Goal: Transaction & Acquisition: Book appointment/travel/reservation

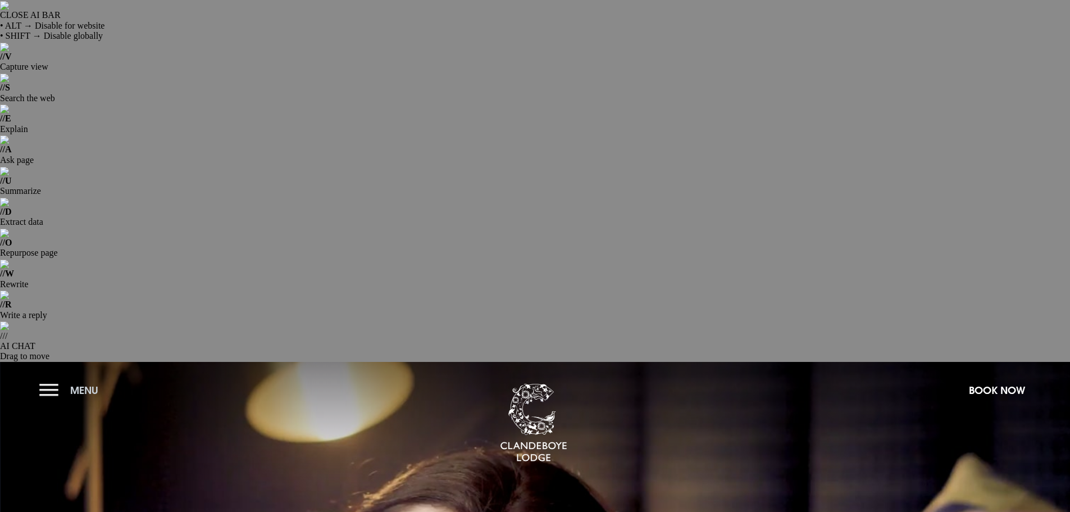
click at [54, 378] on button "Menu" at bounding box center [71, 390] width 65 height 24
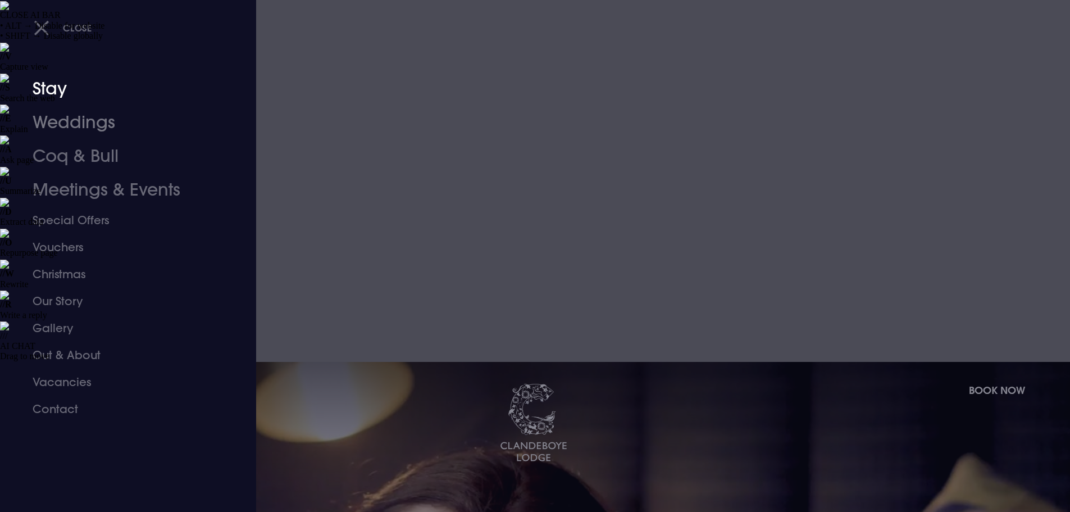
click at [36, 85] on link "Stay" at bounding box center [121, 89] width 177 height 34
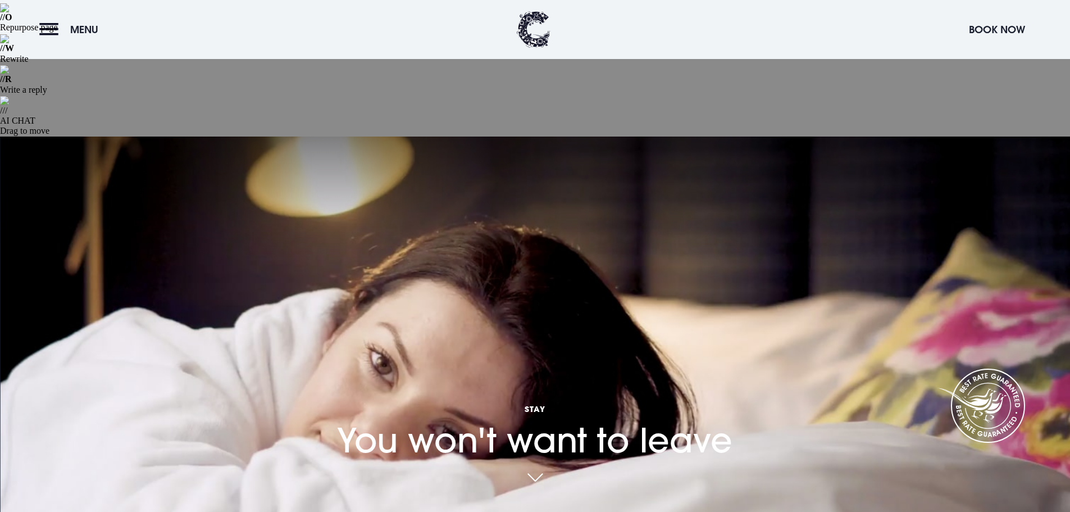
scroll to position [225, 0]
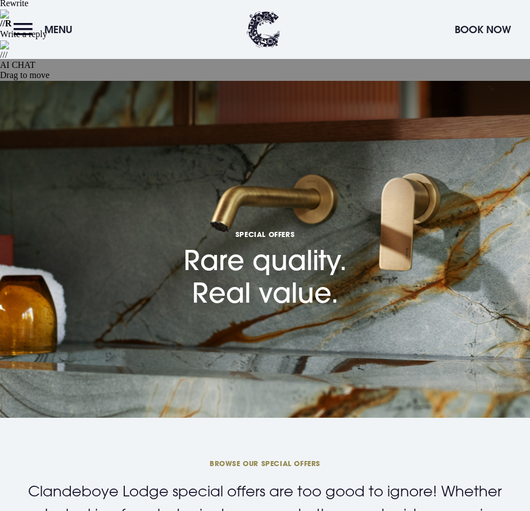
scroll to position [562, 0]
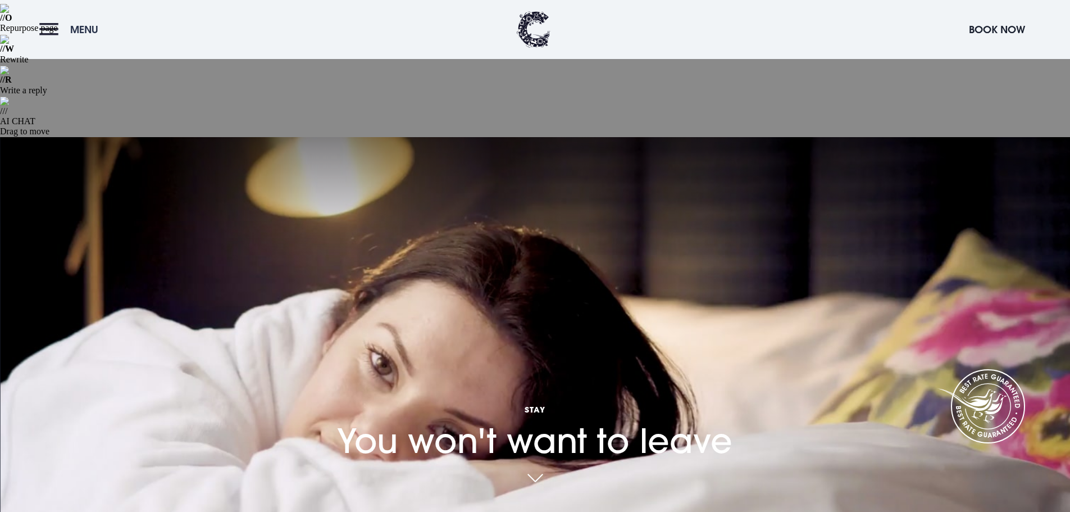
click at [50, 35] on button "Menu" at bounding box center [71, 29] width 65 height 24
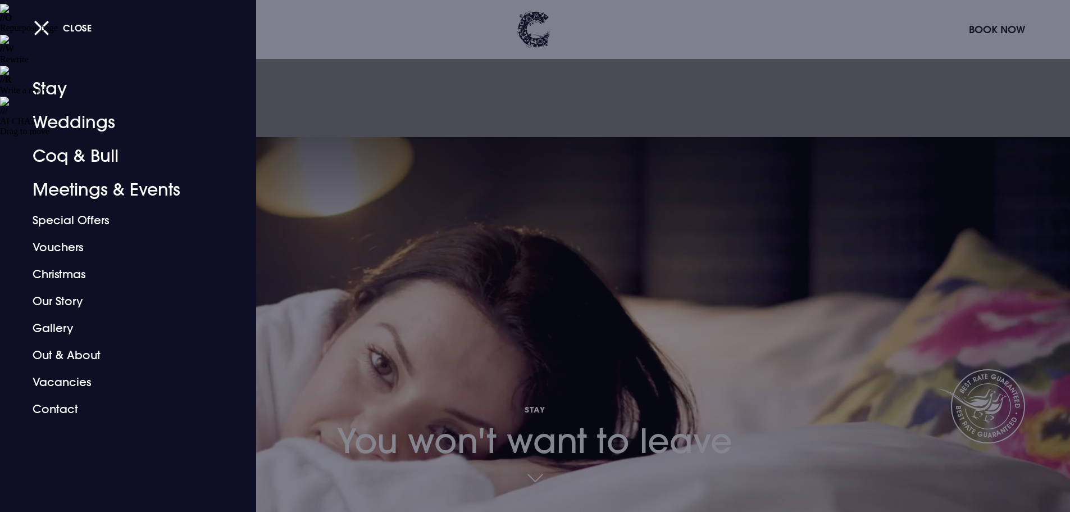
click at [286, 234] on div at bounding box center [535, 256] width 1070 height 512
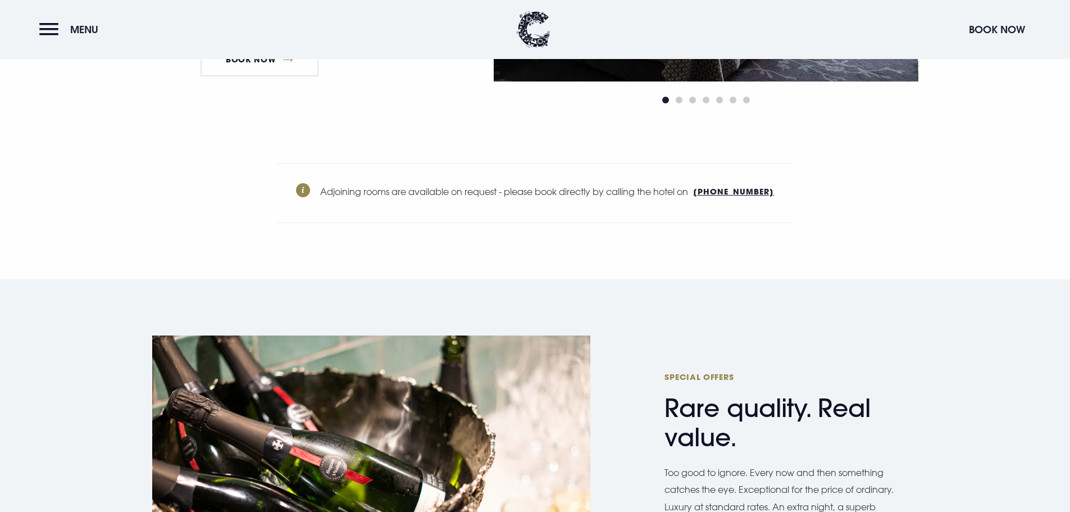
scroll to position [4380, 0]
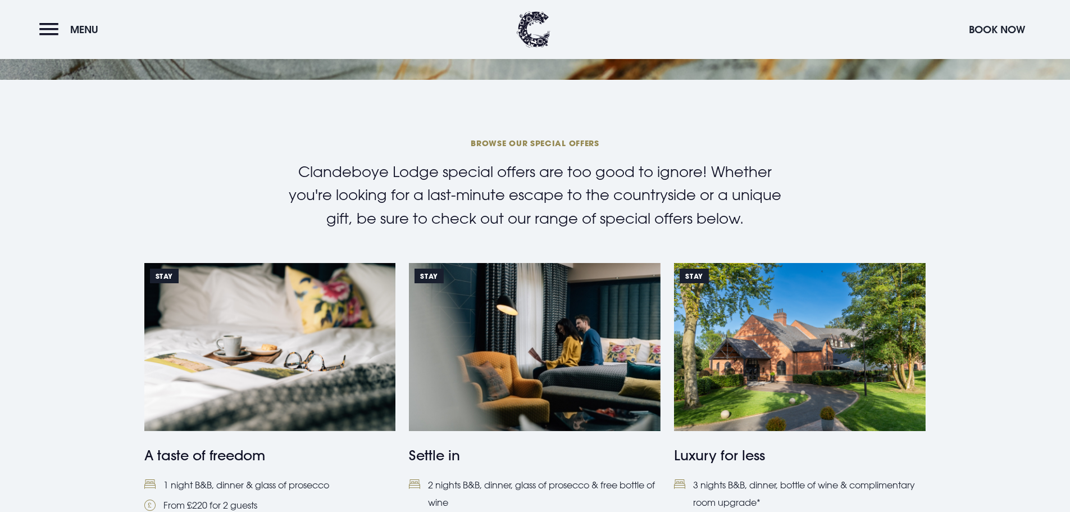
scroll to position [730, 0]
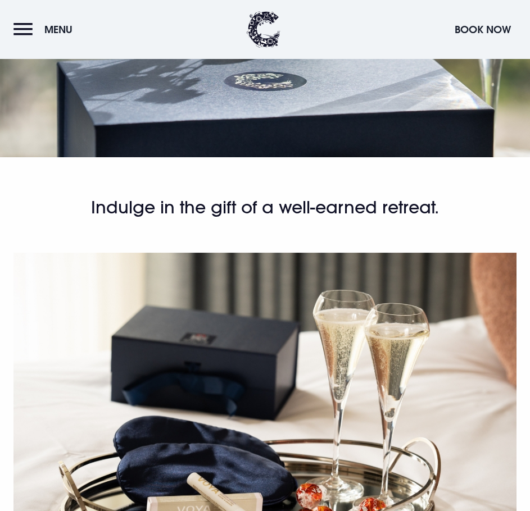
scroll to position [562, 0]
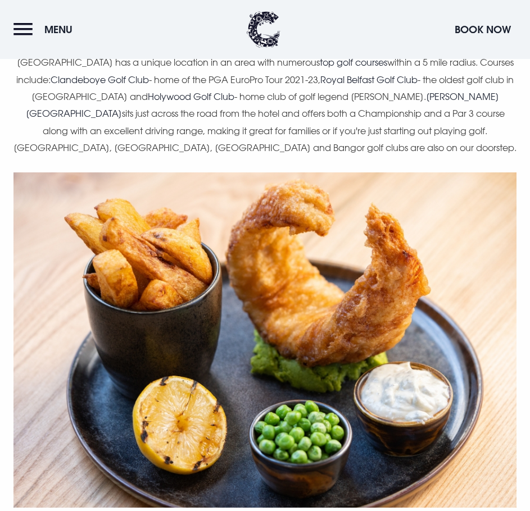
scroll to position [1179, 0]
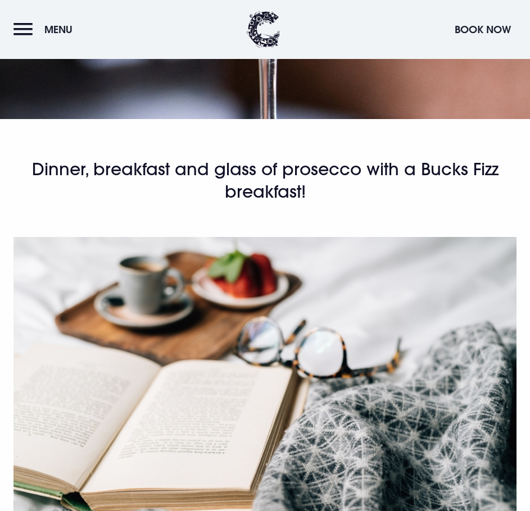
scroll to position [618, 0]
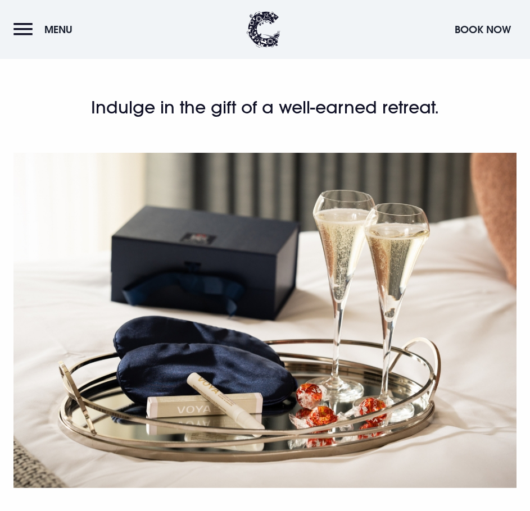
scroll to position [674, 0]
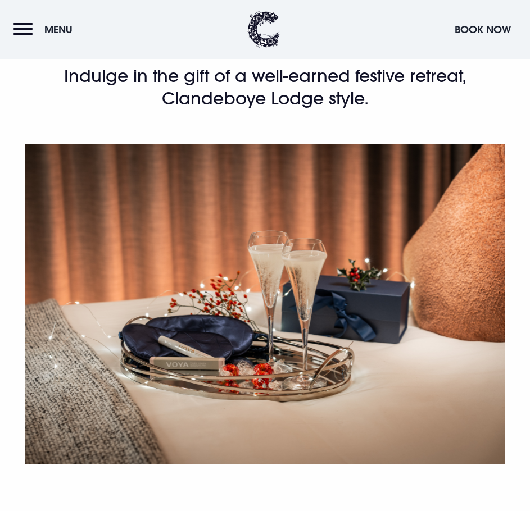
scroll to position [674, 0]
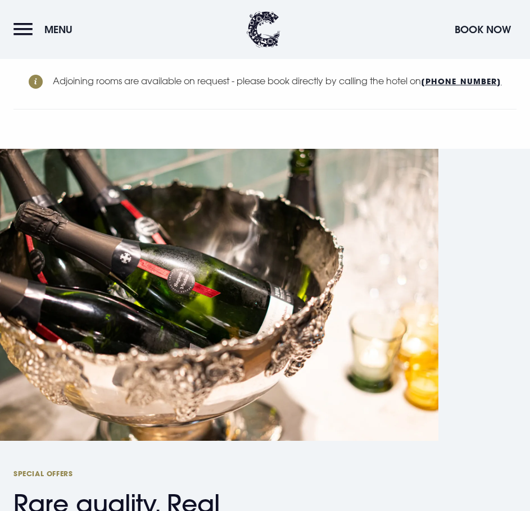
scroll to position [7288, 0]
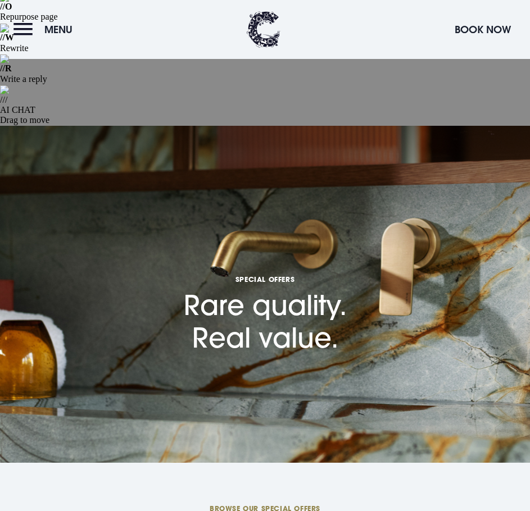
scroll to position [337, 0]
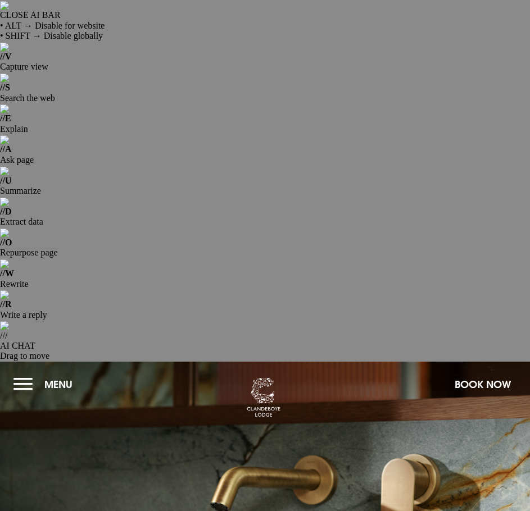
click at [19, 372] on button "Menu" at bounding box center [45, 384] width 65 height 24
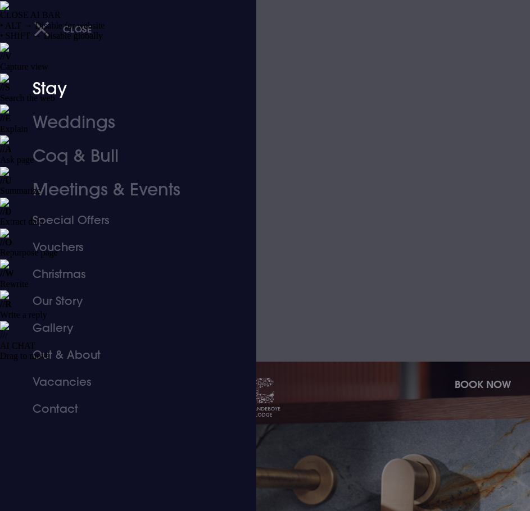
click at [49, 98] on link "Stay" at bounding box center [121, 89] width 177 height 34
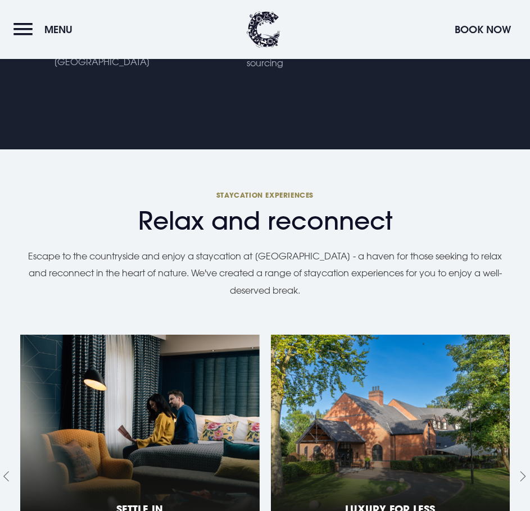
scroll to position [1179, 0]
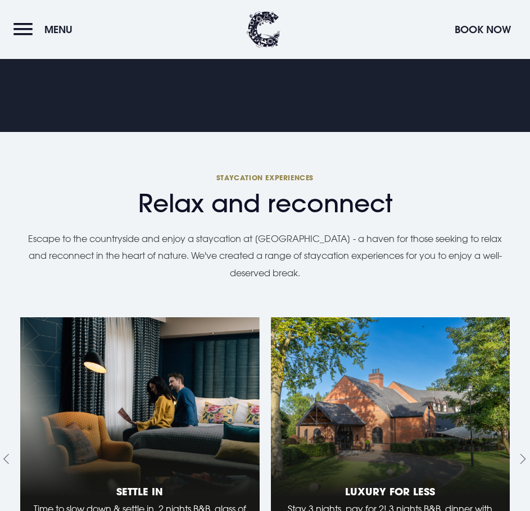
click at [310, 317] on link "2 of 9" at bounding box center [390, 459] width 239 height 284
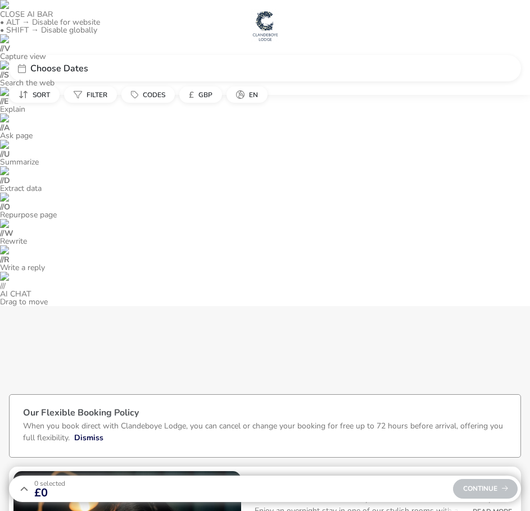
click at [275, 476] on h2 "Best Available B&B Rate Guaranteed" at bounding box center [382, 482] width 257 height 13
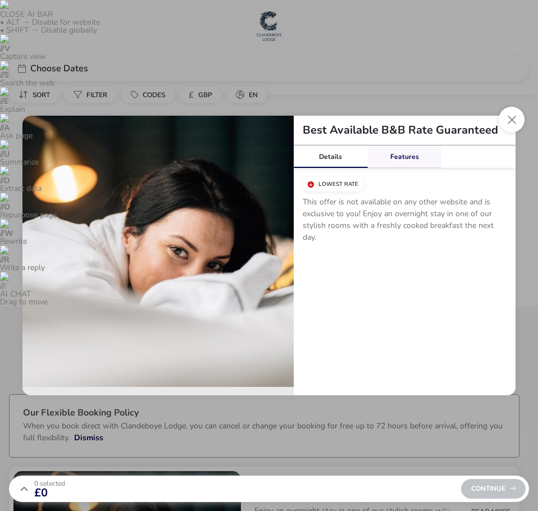
click at [404, 152] on link "Features" at bounding box center [405, 156] width 74 height 22
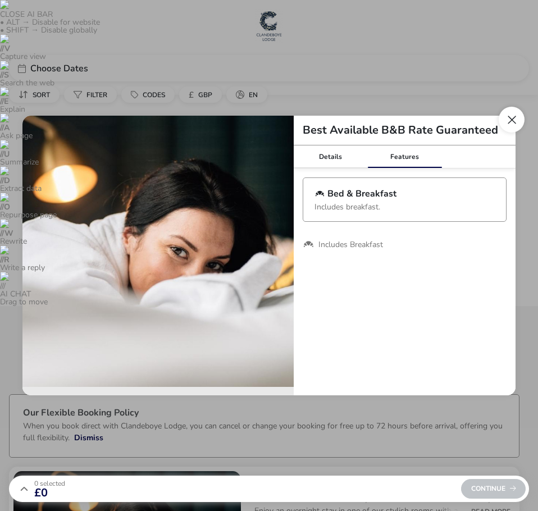
click at [519, 113] on button "Close modal" at bounding box center [512, 120] width 26 height 26
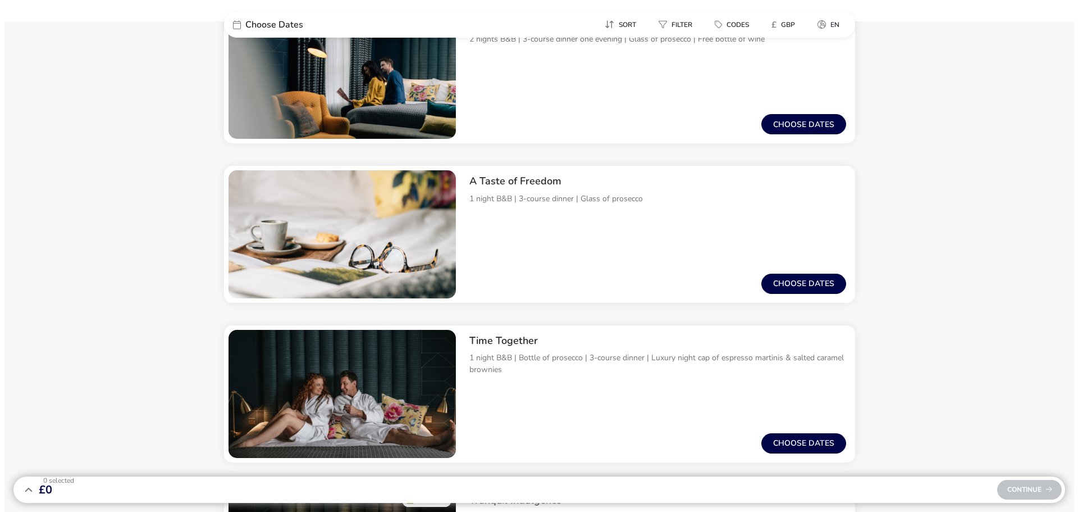
scroll to position [1011, 0]
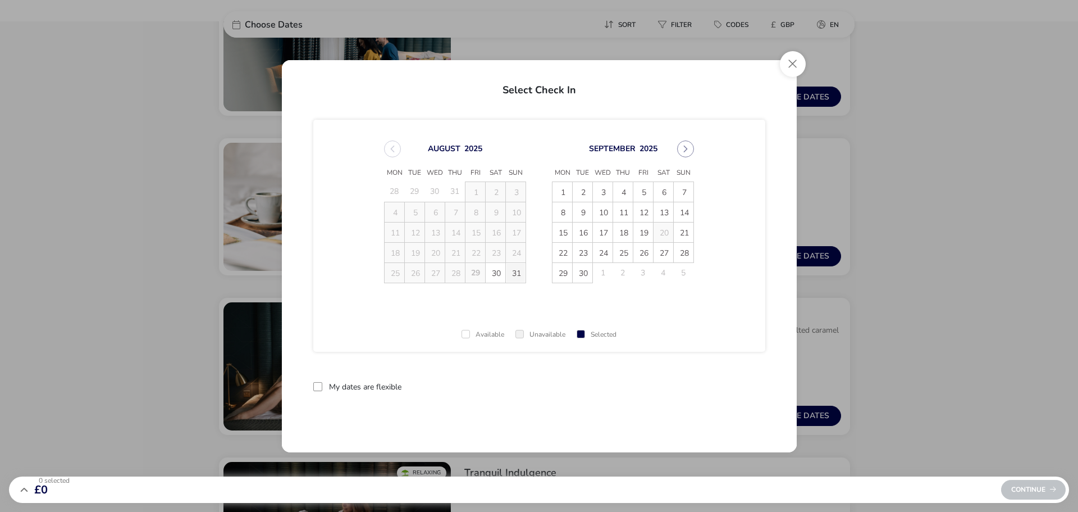
click at [515, 272] on span "31" at bounding box center [516, 273] width 20 height 20
click at [529, 192] on span "1" at bounding box center [563, 192] width 20 height 20
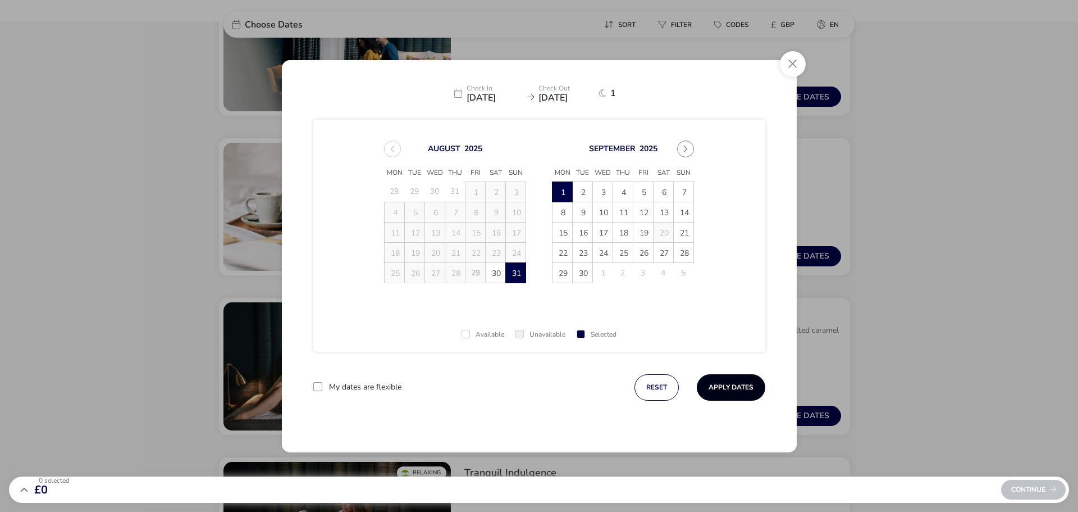
click at [529, 384] on button "Apply Dates" at bounding box center [731, 387] width 69 height 26
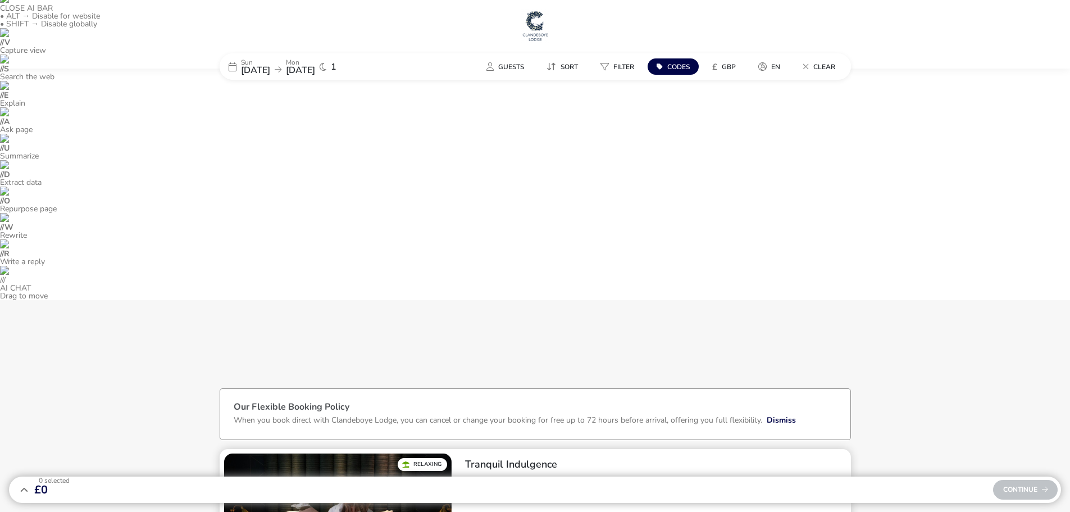
scroll to position [22, 0]
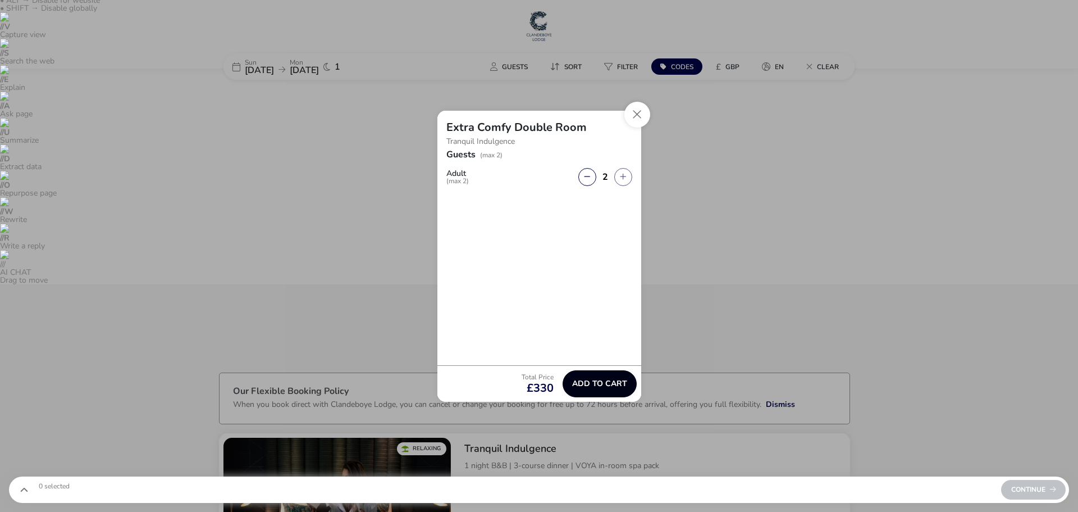
click at [529, 379] on span "Add to cart" at bounding box center [599, 383] width 55 height 8
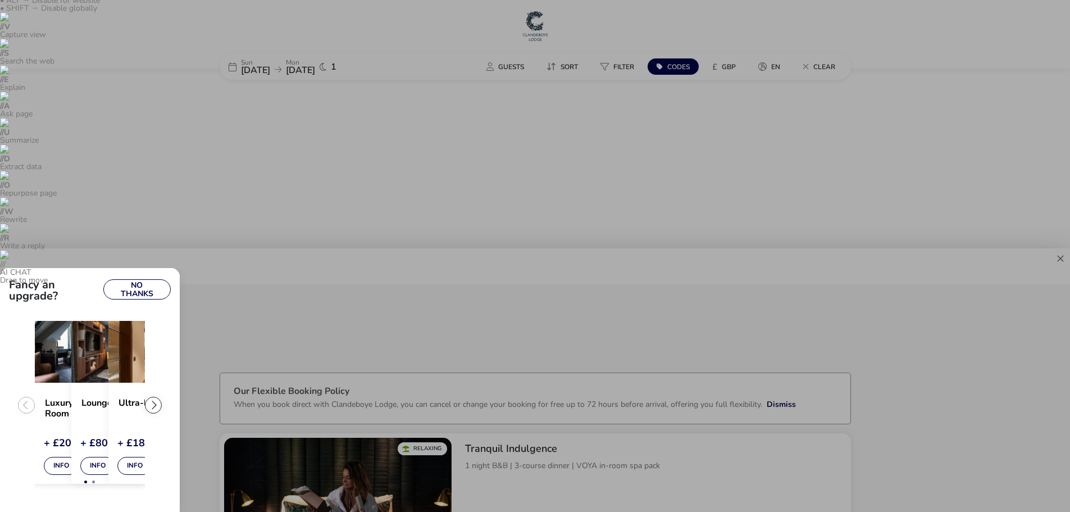
click at [148, 405] on div "extra-settings" at bounding box center [153, 404] width 17 height 17
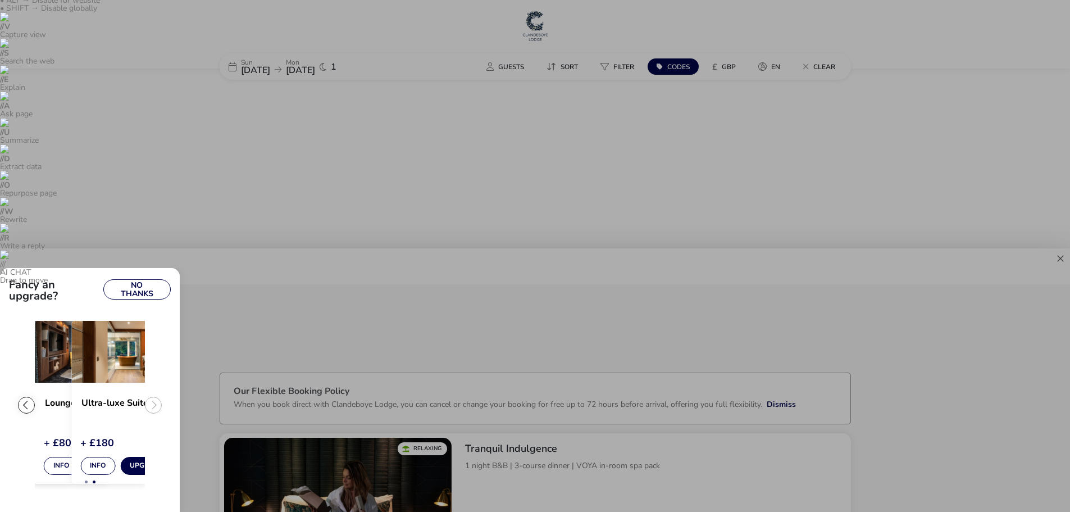
click at [148, 405] on ul "Extra Comfy Double Room Info Currently selected Luxury Loft Double Room + £20 I…" at bounding box center [90, 409] width 162 height 186
click at [153, 403] on ul "Extra Comfy Double Room Info Currently selected Luxury Loft Double Room + £20 I…" at bounding box center [90, 409] width 162 height 186
click at [121, 283] on button "No Thanks" at bounding box center [136, 289] width 67 height 20
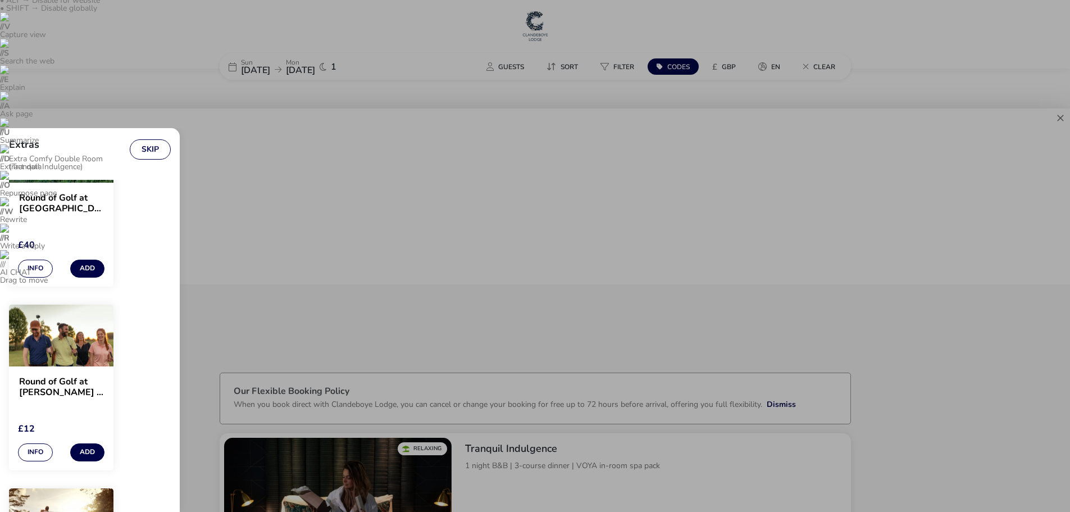
scroll to position [3090, 0]
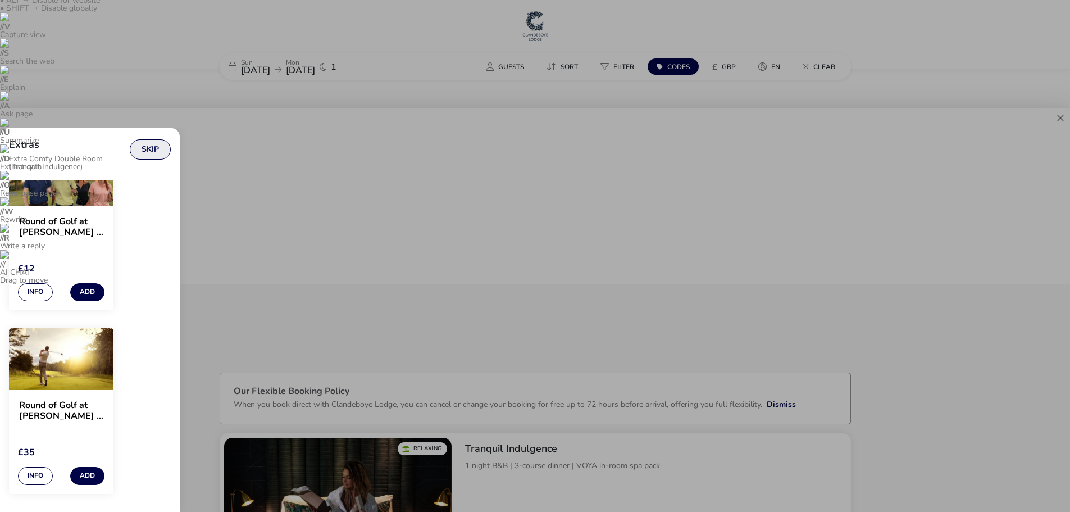
click at [159, 149] on button "Skip" at bounding box center [150, 149] width 41 height 20
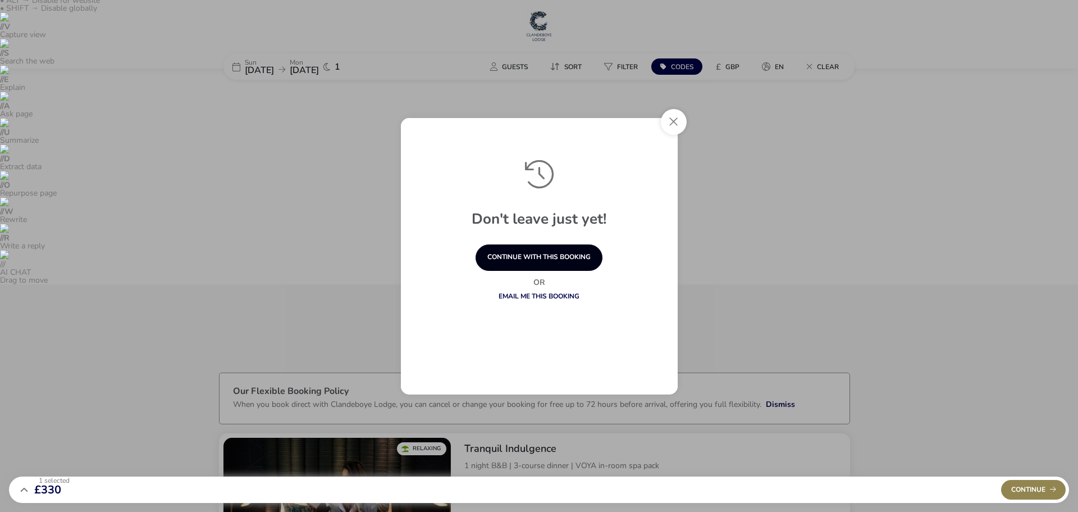
click at [529, 264] on button "continue with this booking" at bounding box center [539, 257] width 127 height 26
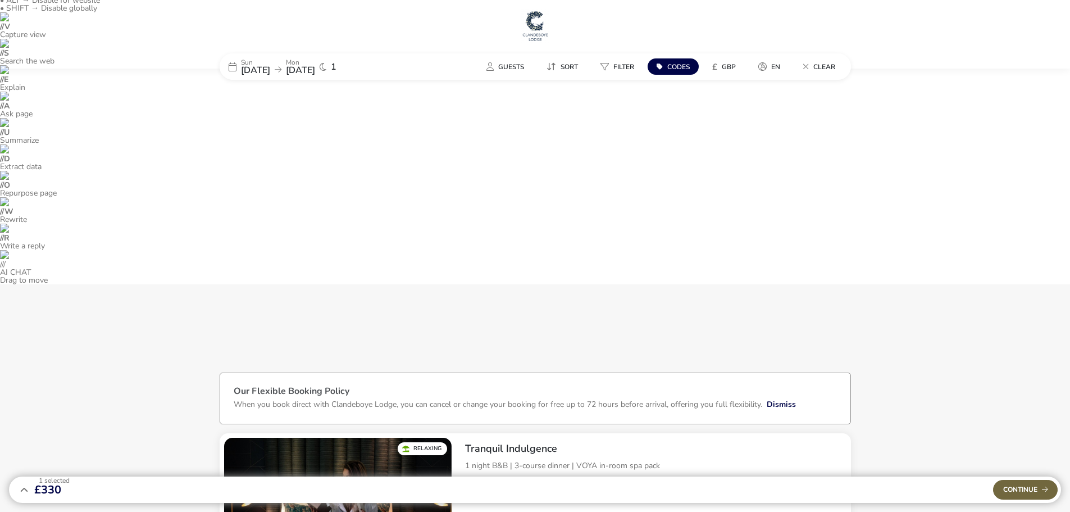
click at [529, 484] on div "Continue" at bounding box center [1025, 490] width 65 height 20
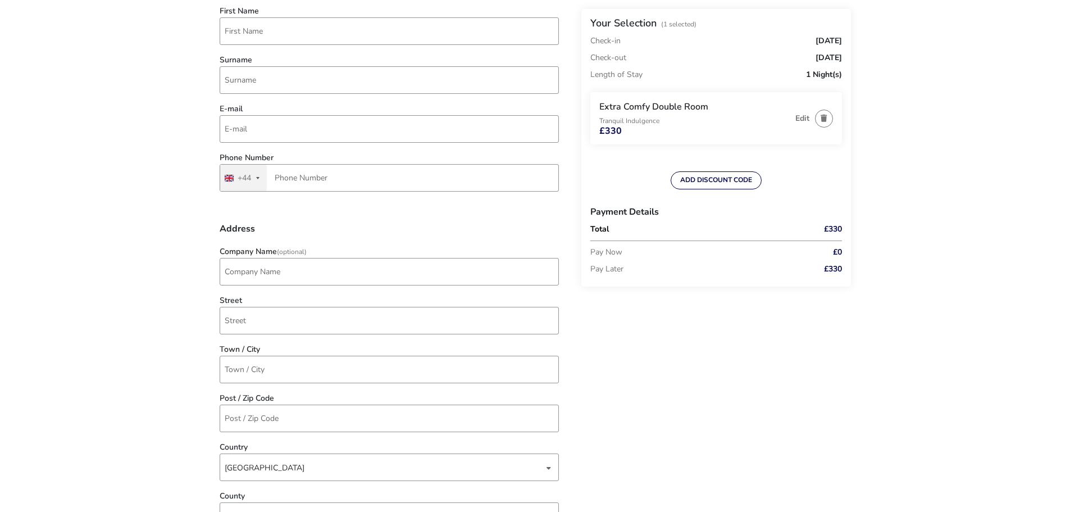
scroll to position [674, 0]
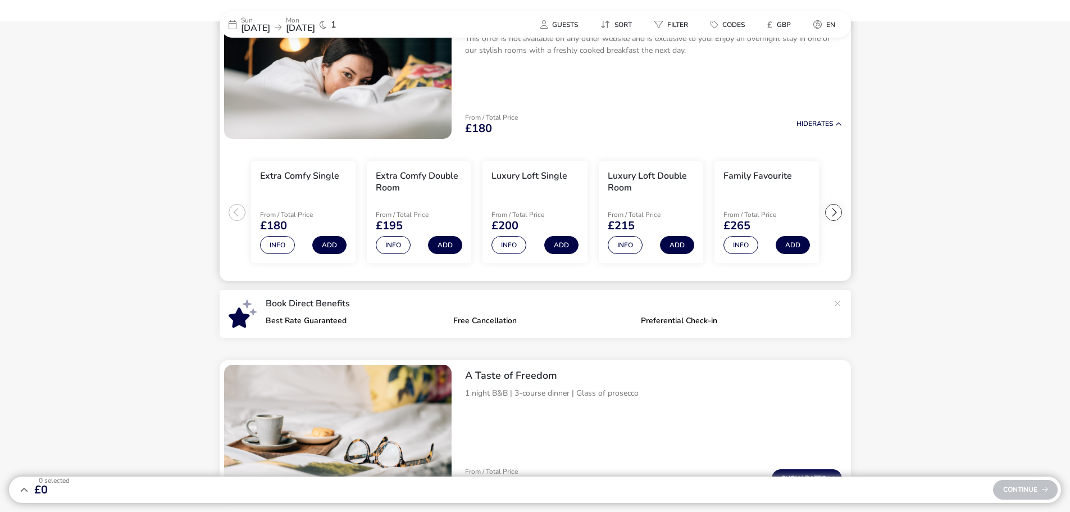
scroll to position [449, 0]
